Goal: Information Seeking & Learning: Learn about a topic

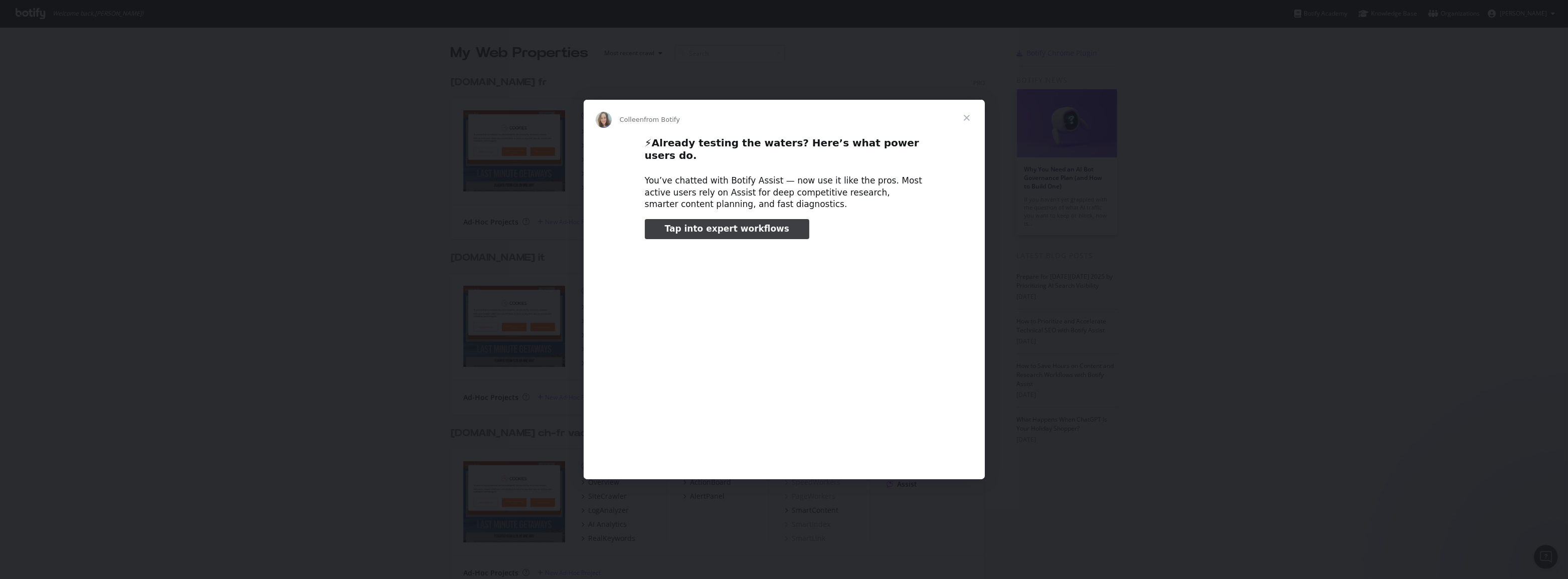
type input "20670"
click at [967, 125] on span "Close" at bounding box center [967, 117] width 36 height 36
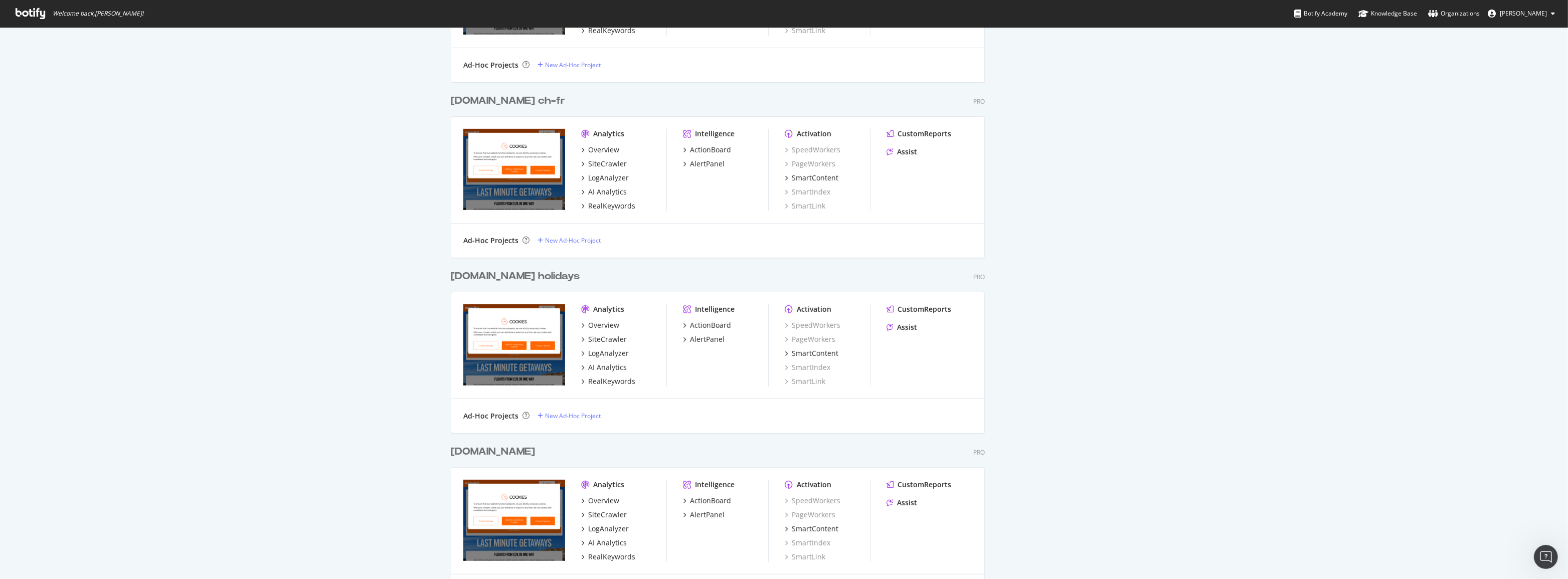
scroll to position [727, 0]
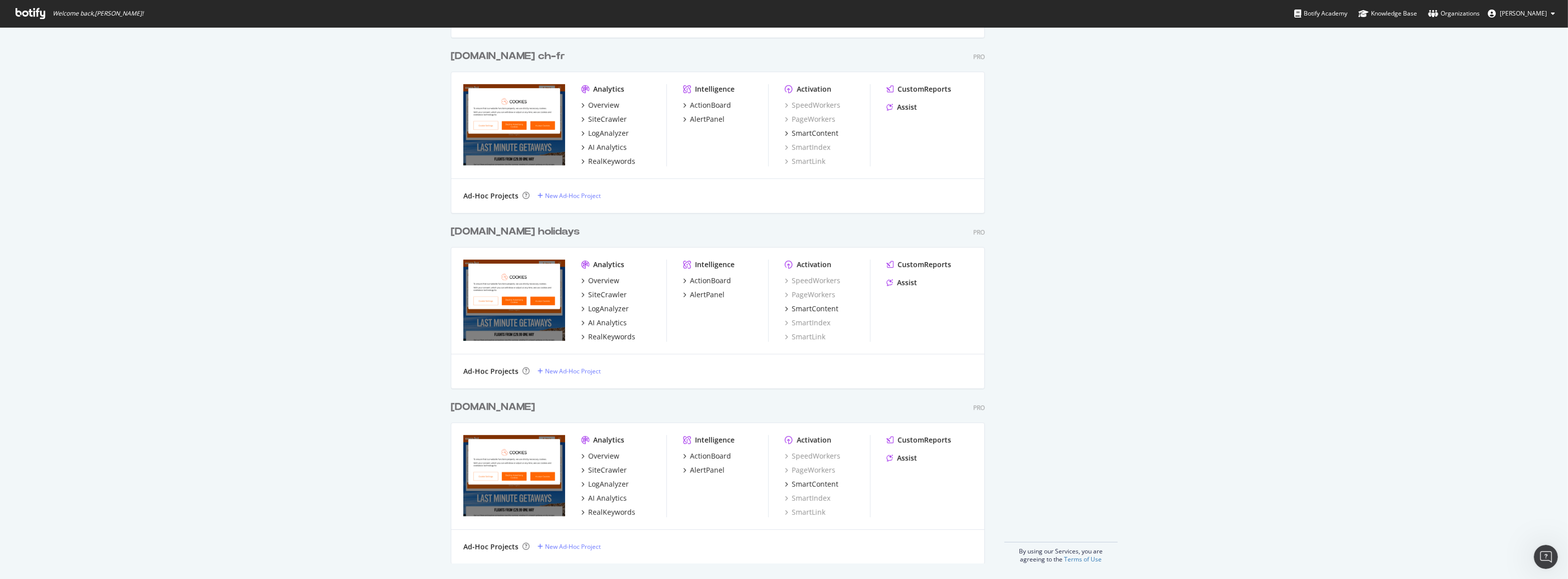
click at [483, 410] on div "[DOMAIN_NAME]" at bounding box center [493, 407] width 84 height 15
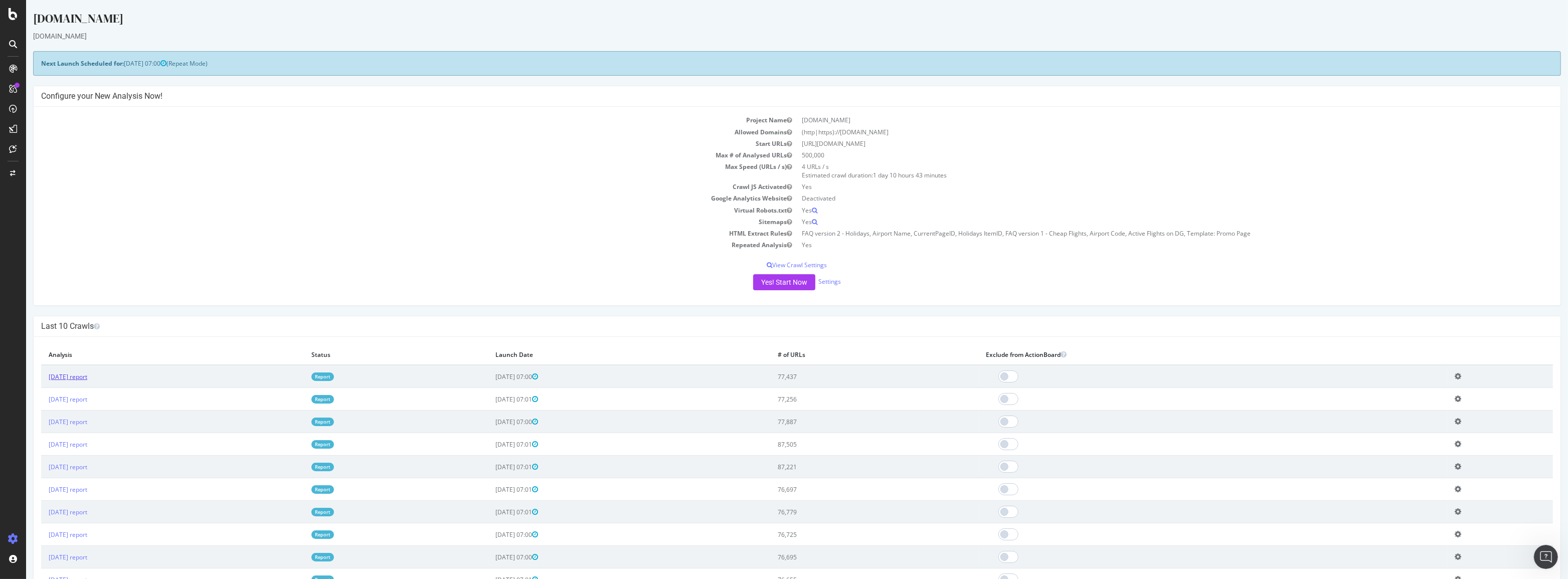
click at [87, 376] on link "2025 Oct. 5th report" at bounding box center [68, 376] width 39 height 8
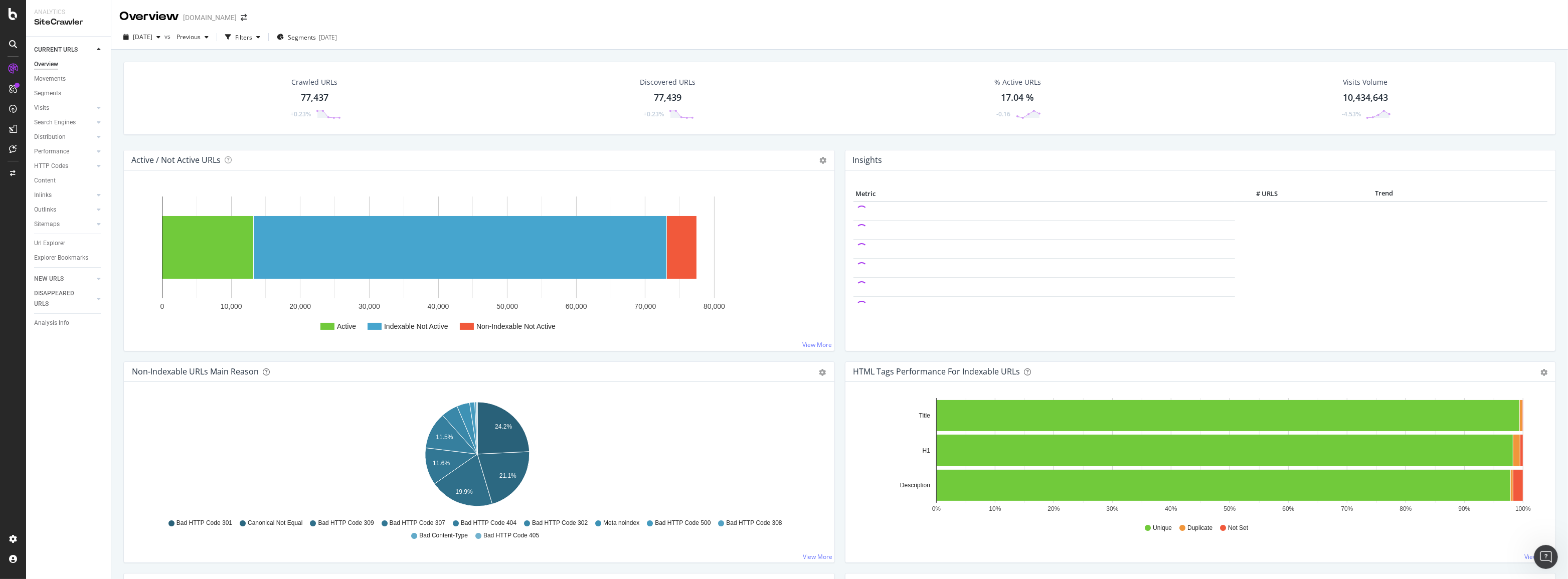
click at [55, 244] on div "Url Explorer" at bounding box center [49, 243] width 31 height 11
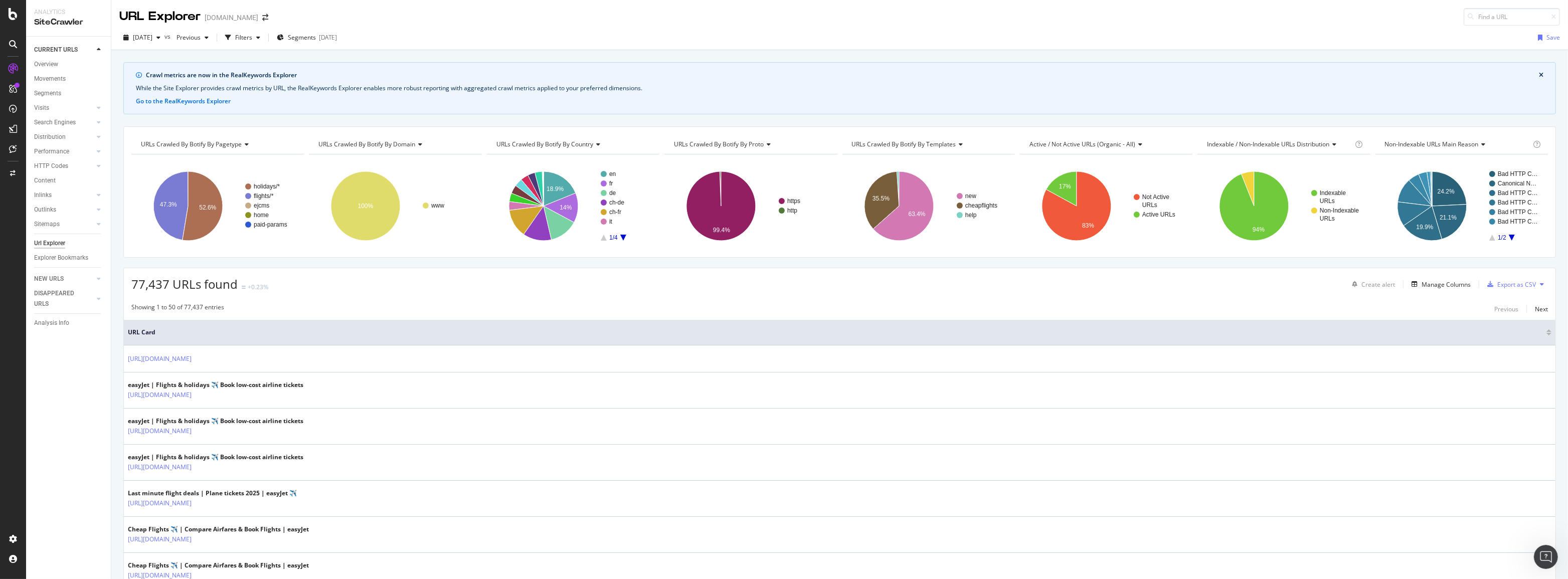
click at [252, 40] on div "Filters" at bounding box center [244, 37] width 17 height 8
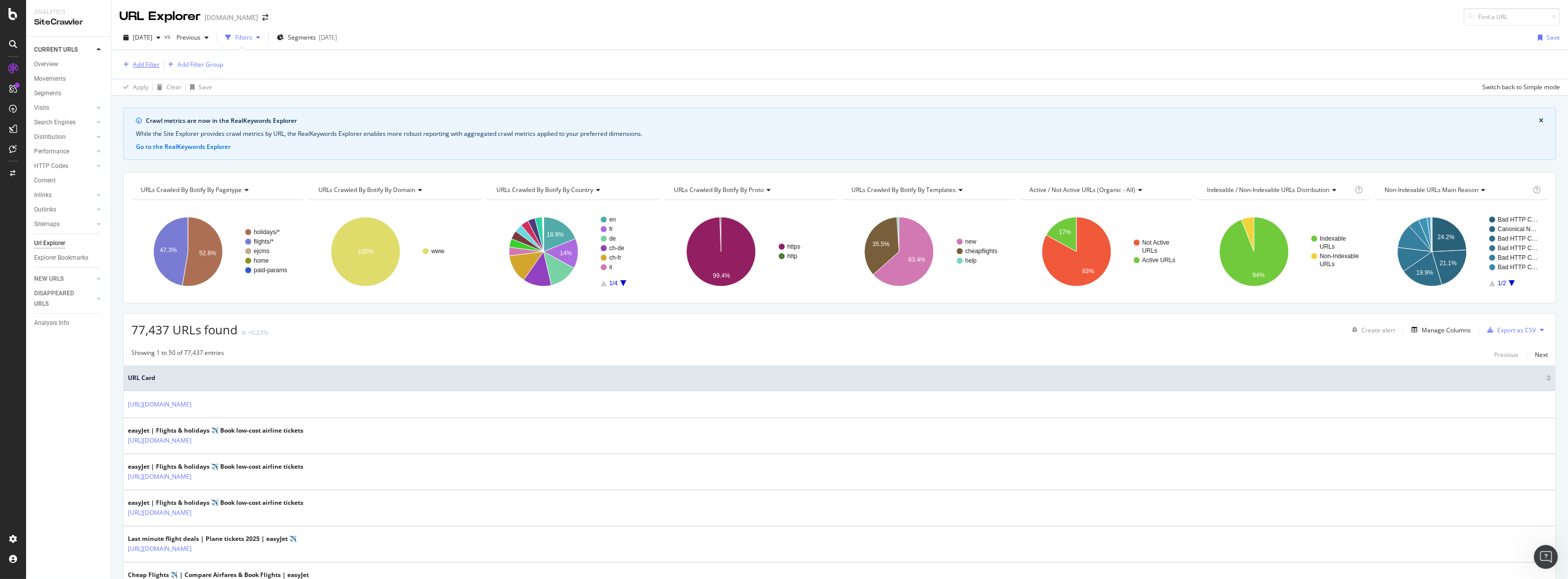
click at [139, 60] on div "Add Filter" at bounding box center [146, 64] width 27 height 8
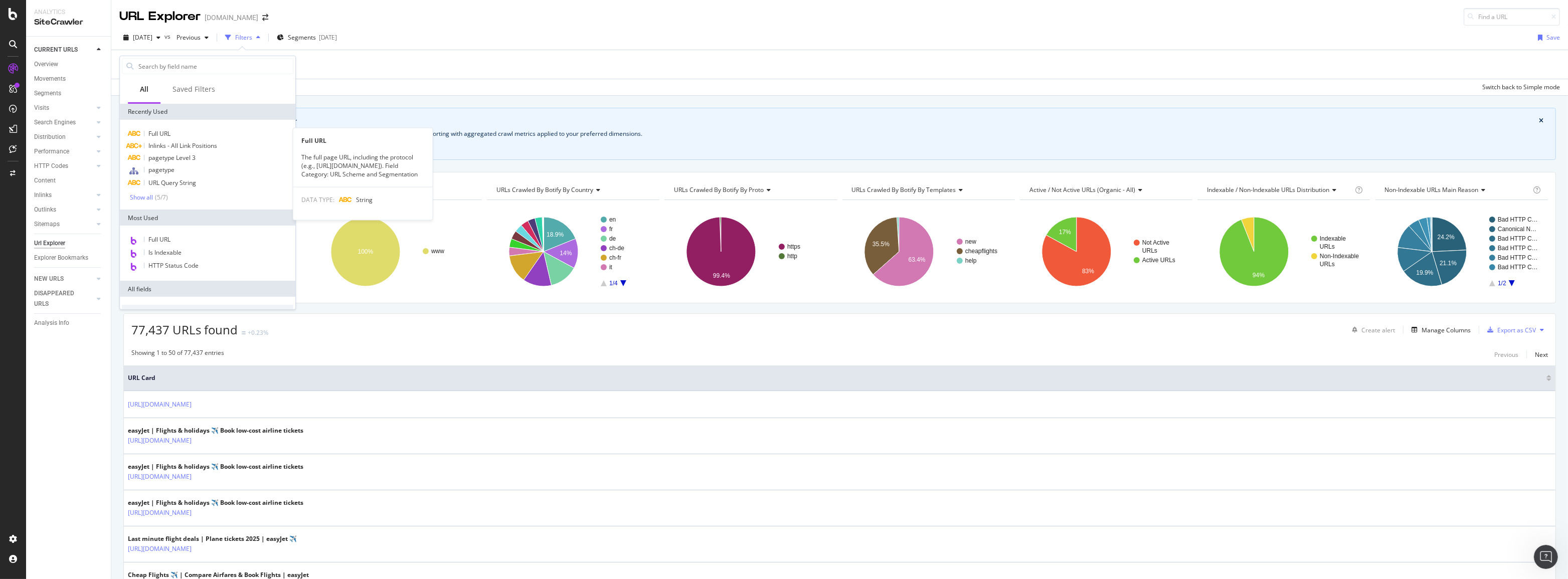
click at [158, 134] on span "Full URL" at bounding box center [159, 133] width 22 height 8
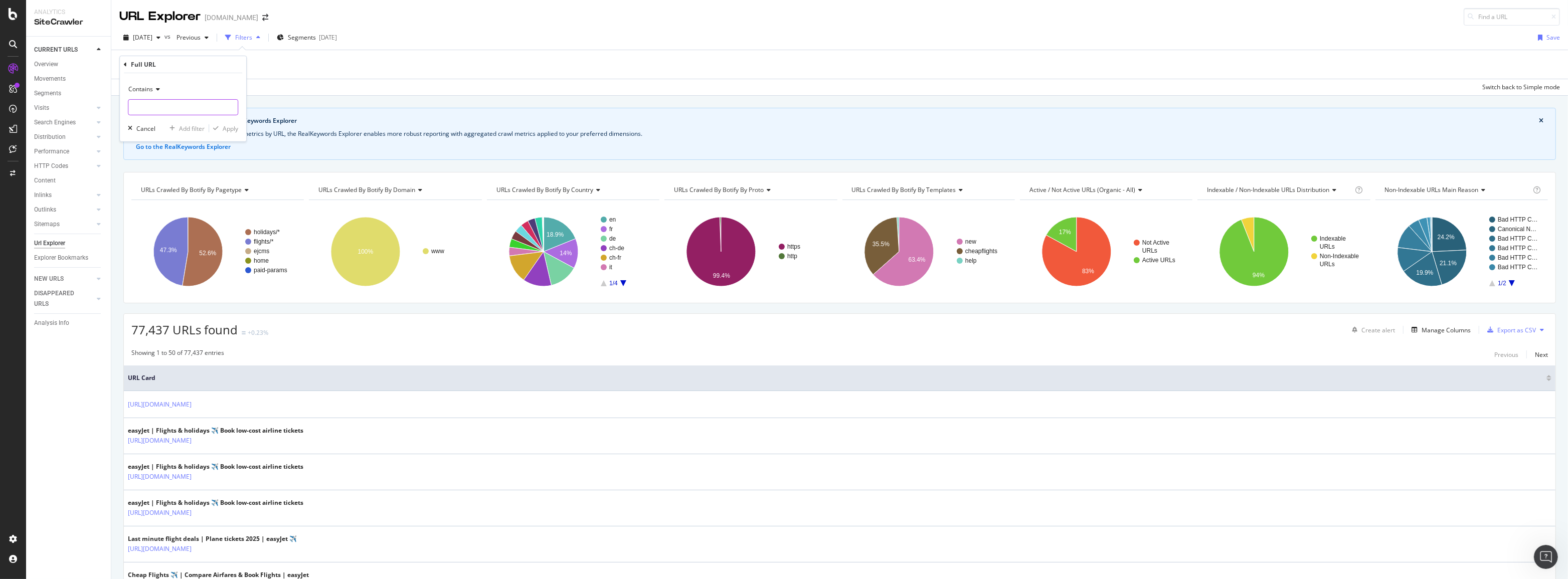
click at [160, 107] on input "text" at bounding box center [183, 107] width 110 height 16
paste input "[URL][DOMAIN_NAME]"
type input "[URL][DOMAIN_NAME]"
click at [227, 129] on div "Apply" at bounding box center [230, 128] width 16 height 8
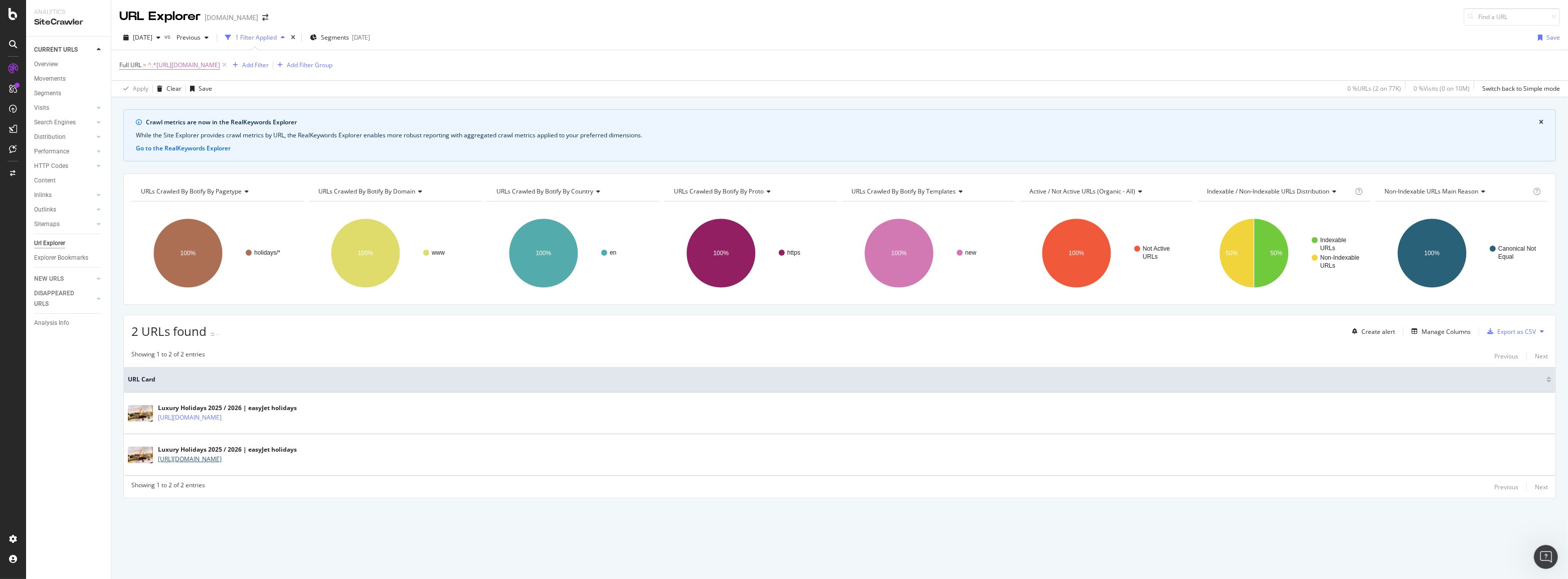
click at [222, 460] on link "[URL][DOMAIN_NAME]" at bounding box center [190, 459] width 64 height 10
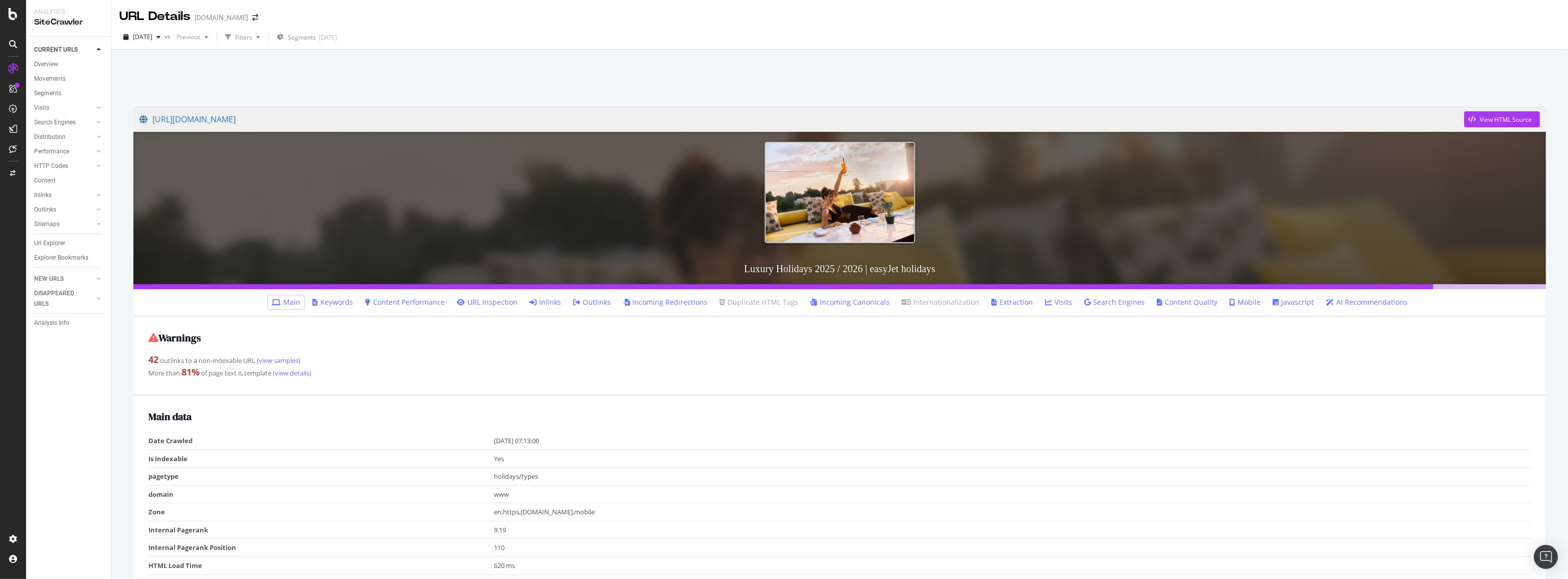
click at [552, 302] on link "Inlinks" at bounding box center [545, 302] width 32 height 10
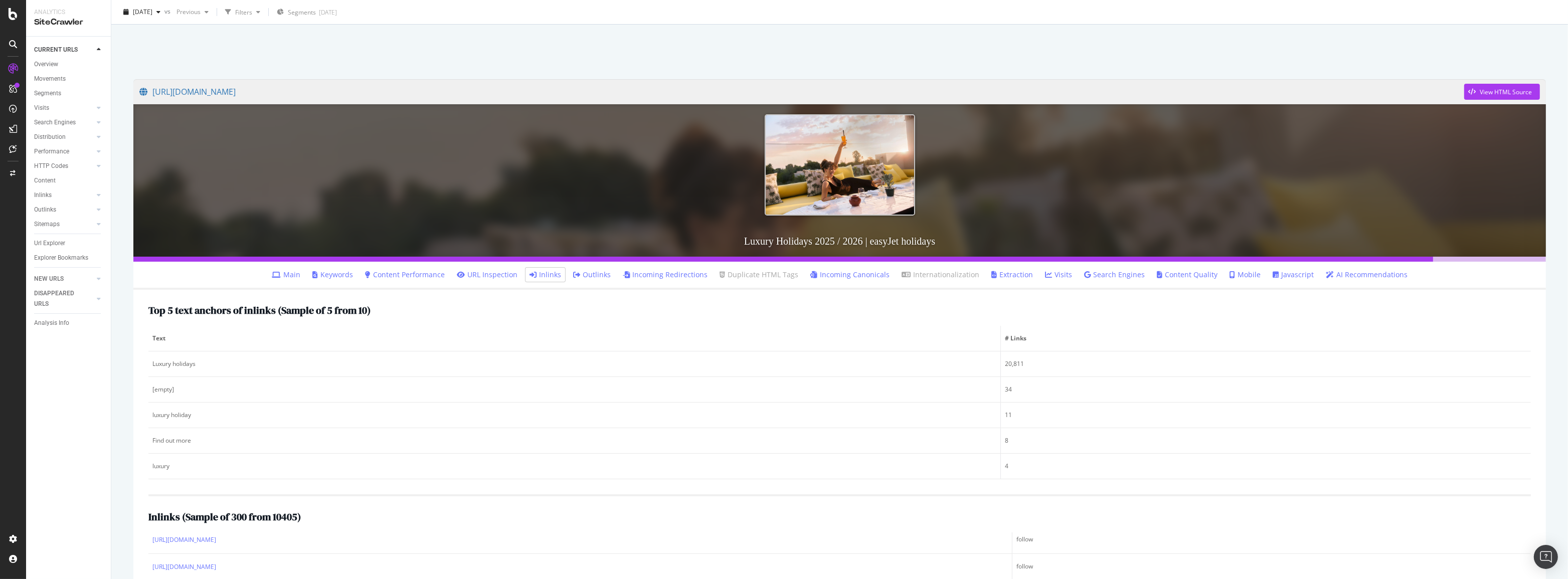
scroll to position [73, 0]
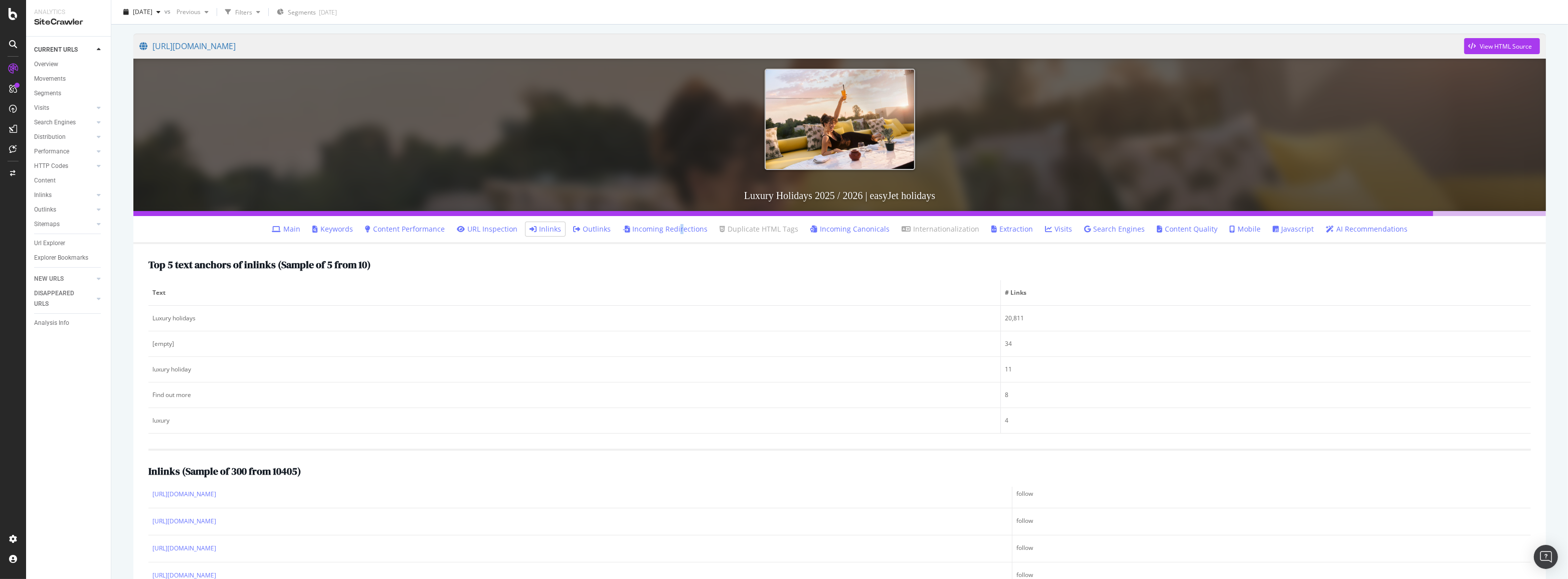
click at [683, 231] on link "Incoming Redirections" at bounding box center [665, 229] width 85 height 10
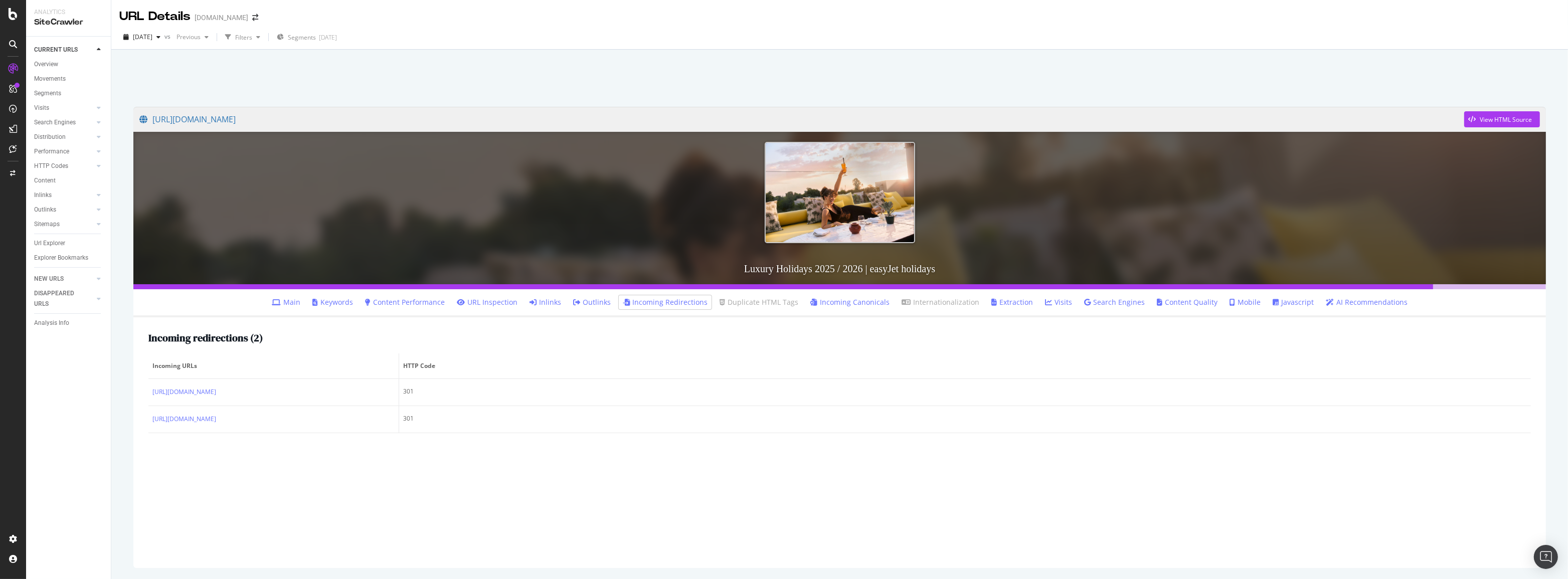
click at [441, 303] on link "Content Performance" at bounding box center [405, 302] width 80 height 10
